Goal: Task Accomplishment & Management: Manage account settings

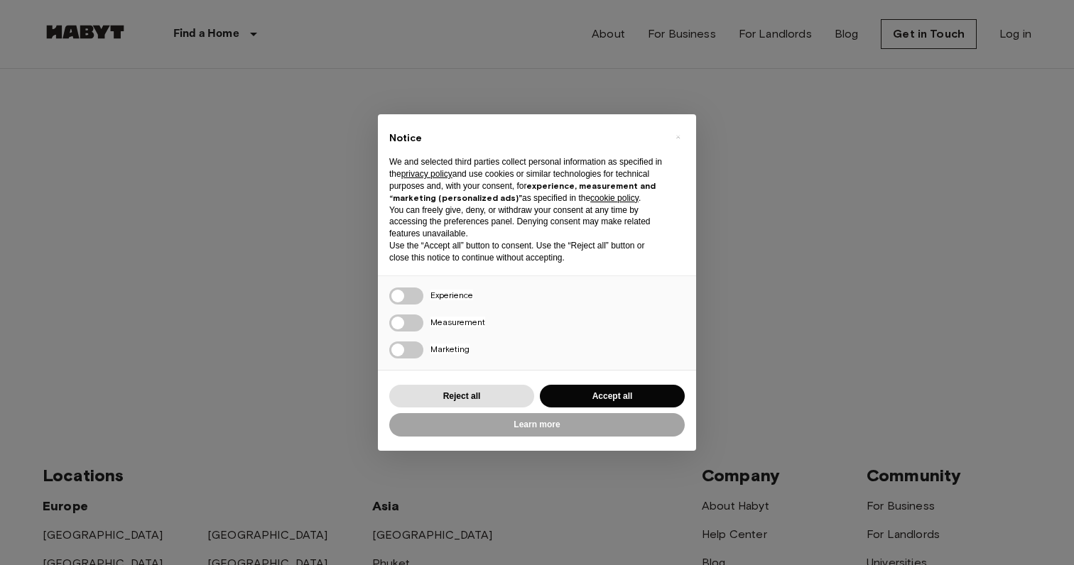
type input "**********"
click at [633, 396] on button "Accept all" at bounding box center [612, 396] width 145 height 23
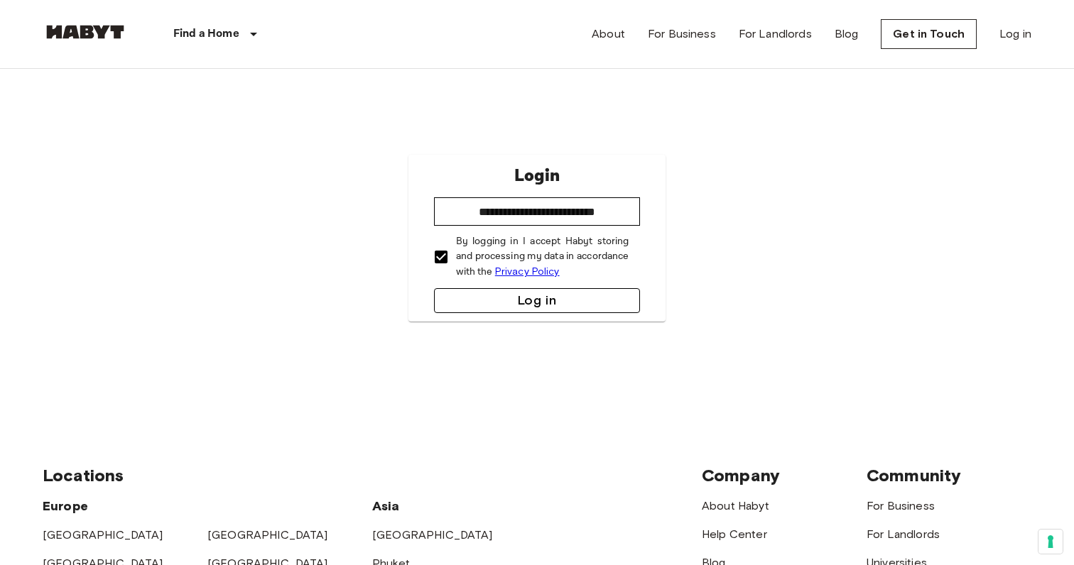
click at [495, 293] on button "Log in" at bounding box center [537, 300] width 207 height 25
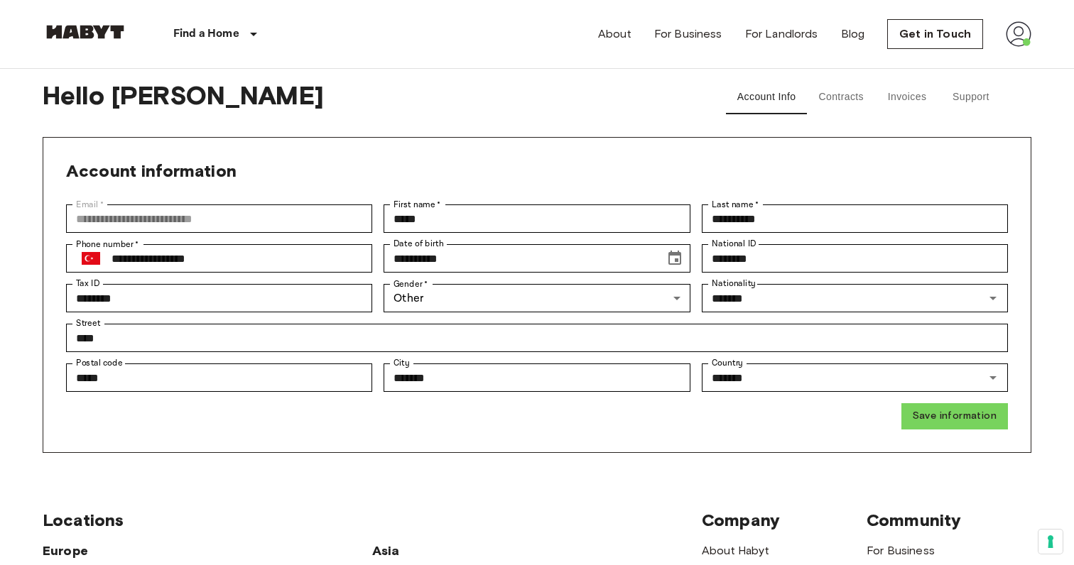
click at [848, 91] on button "Contracts" at bounding box center [841, 97] width 68 height 34
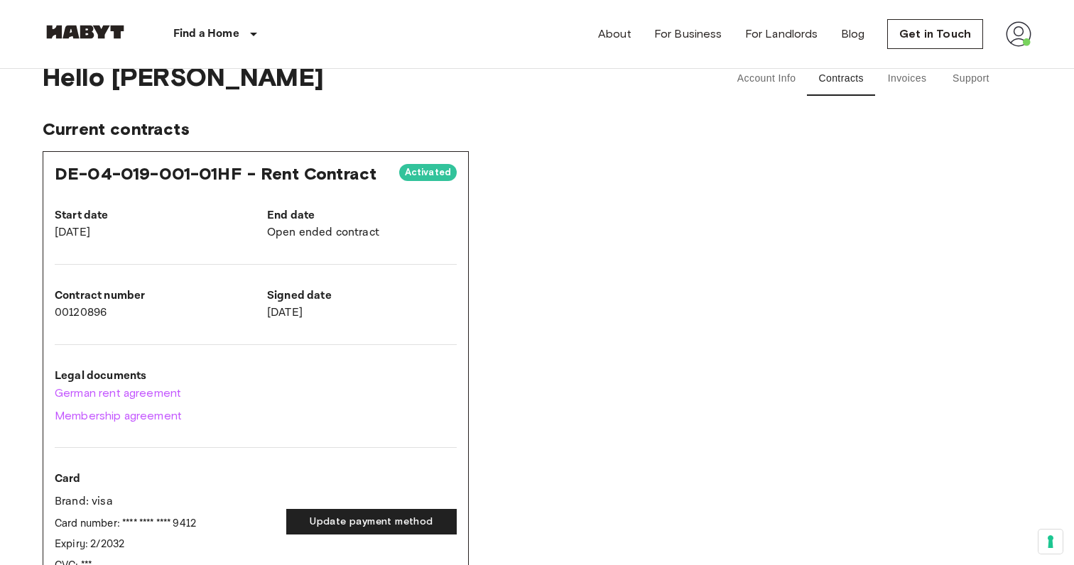
scroll to position [13, 0]
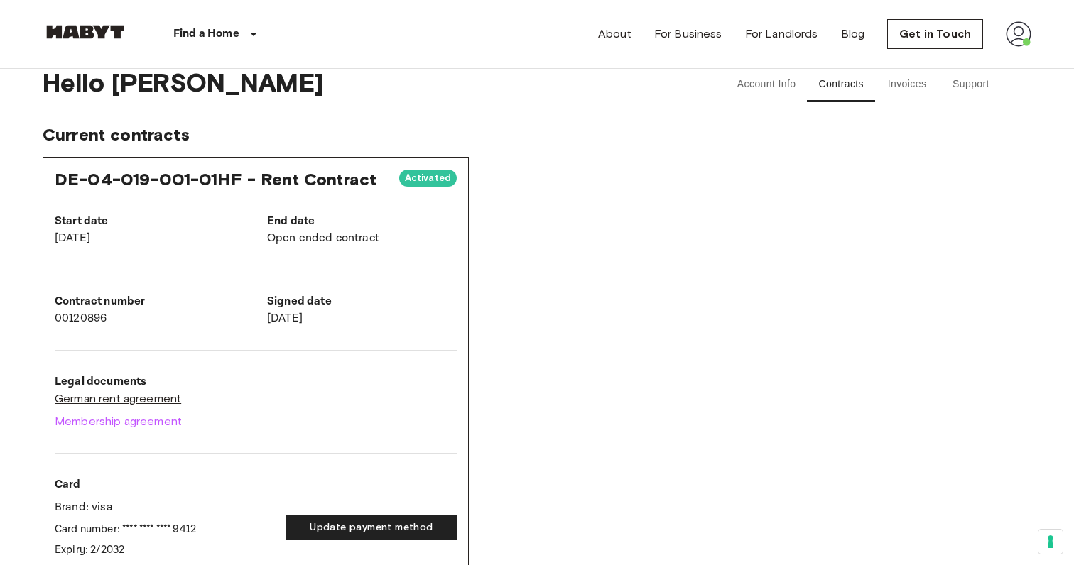
click at [164, 401] on link "German rent agreement" at bounding box center [256, 399] width 402 height 17
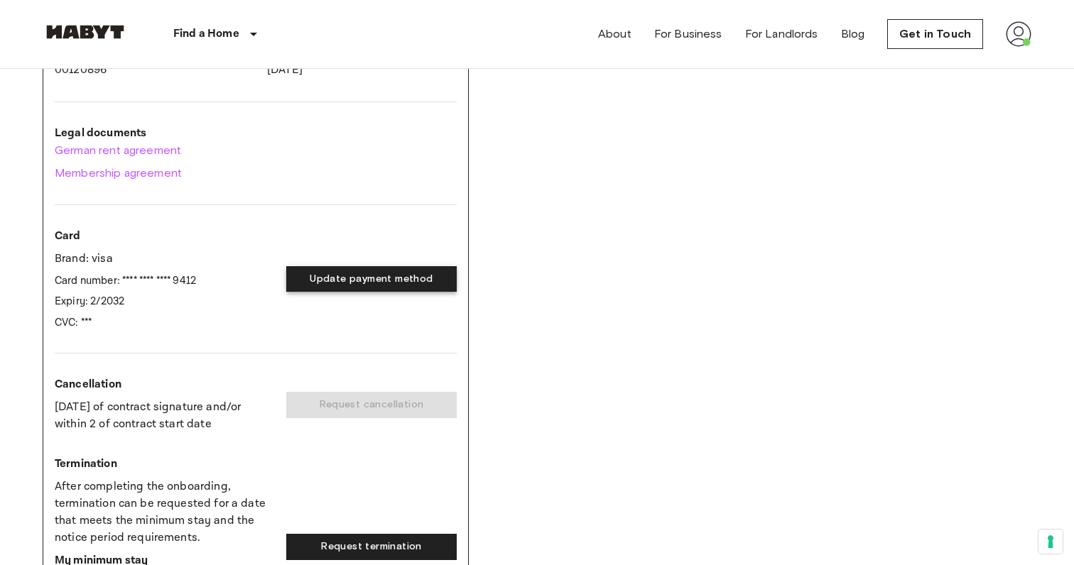
scroll to position [263, 0]
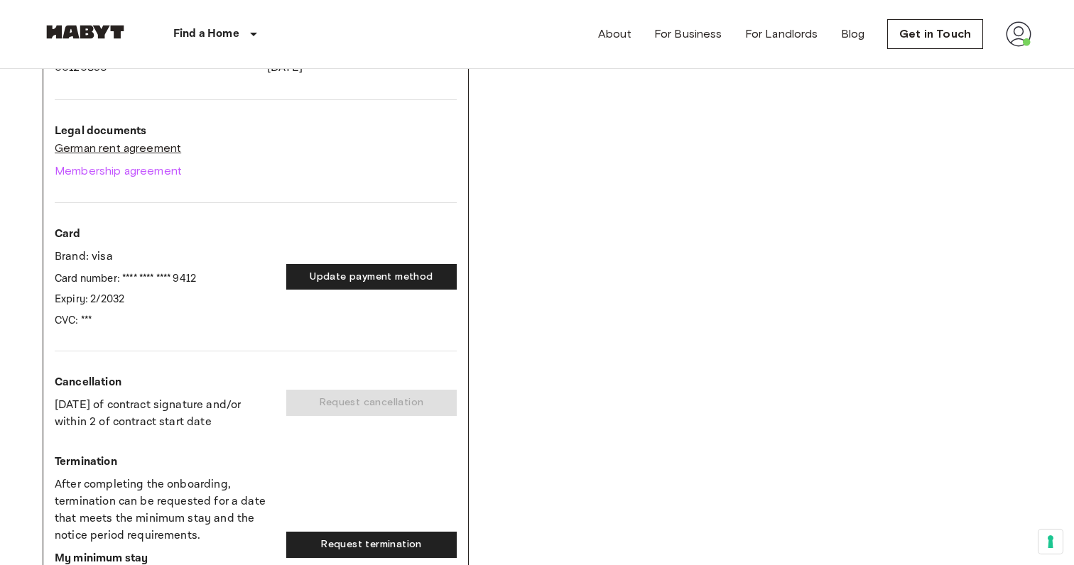
click at [165, 153] on link "German rent agreement" at bounding box center [256, 148] width 402 height 17
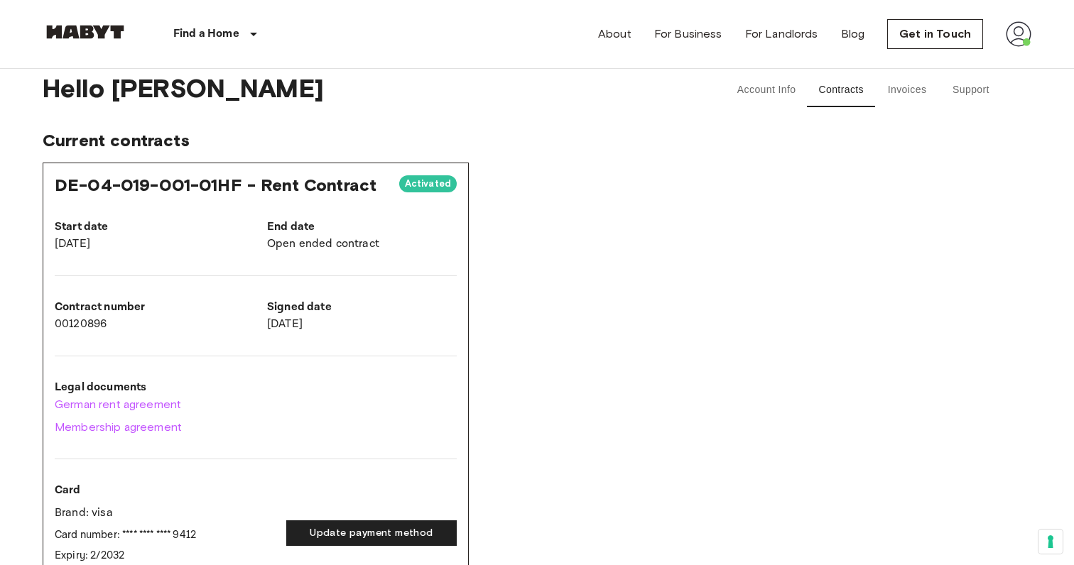
scroll to position [8, 0]
